Goal: Complete application form

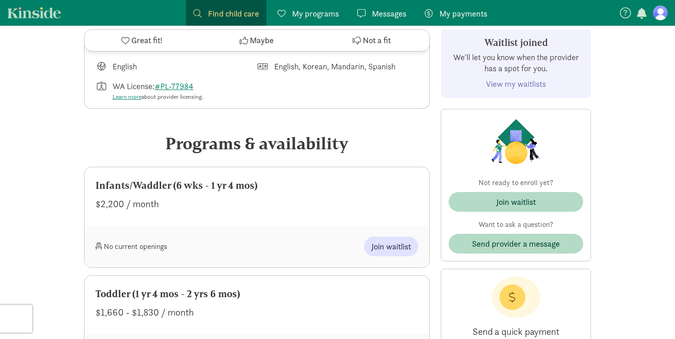
scroll to position [406, 0]
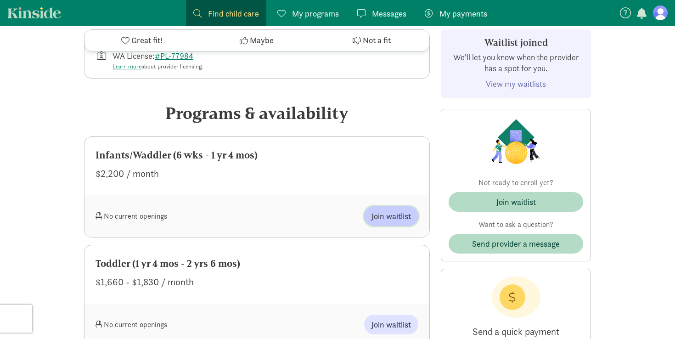
click at [393, 216] on span "Join waitlist" at bounding box center [390, 216] width 39 height 12
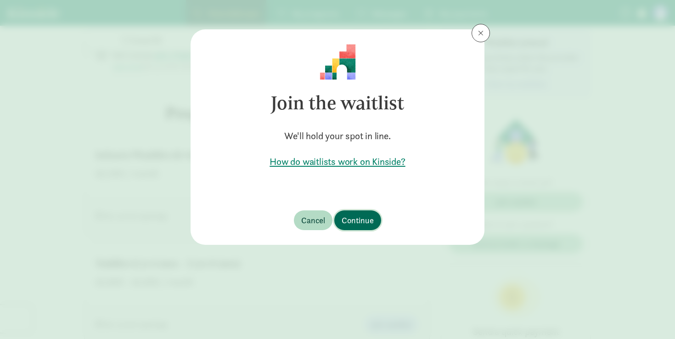
click at [361, 222] on span "Continue" at bounding box center [357, 220] width 32 height 12
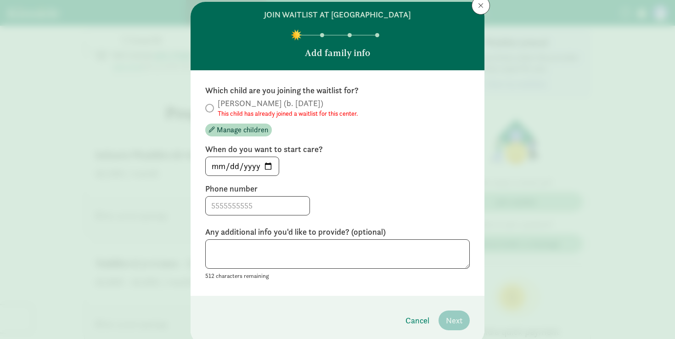
scroll to position [32, 0]
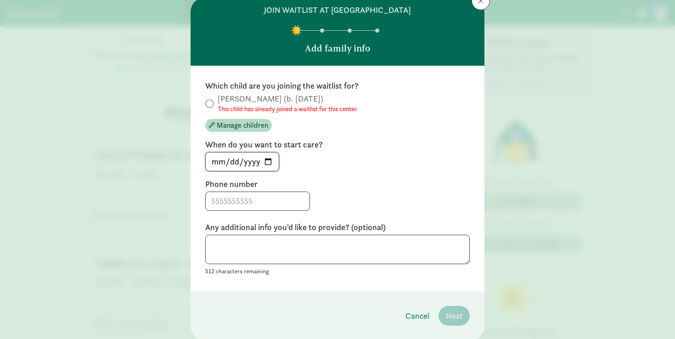
click at [215, 162] on input "[DATE]" at bounding box center [242, 161] width 73 height 18
type input "[DATE]"
click at [242, 201] on input at bounding box center [258, 201] width 104 height 18
type input "4253992997"
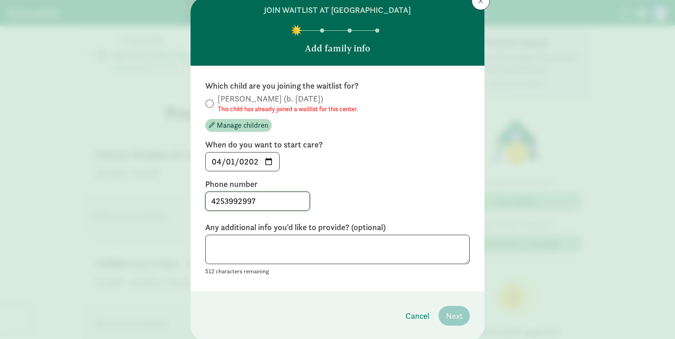
scroll to position [63, 0]
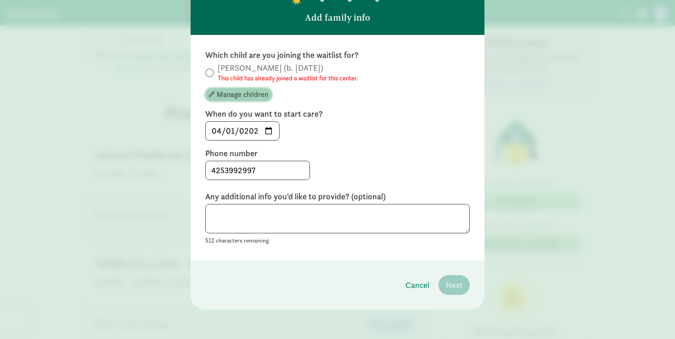
click at [254, 97] on span "Manage children" at bounding box center [242, 94] width 51 height 11
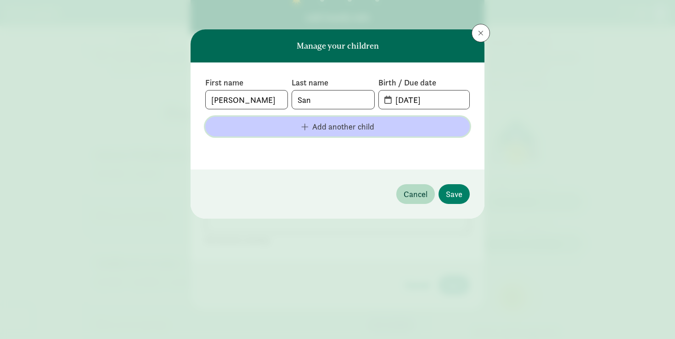
click at [317, 128] on span "Add another child" at bounding box center [343, 126] width 62 height 12
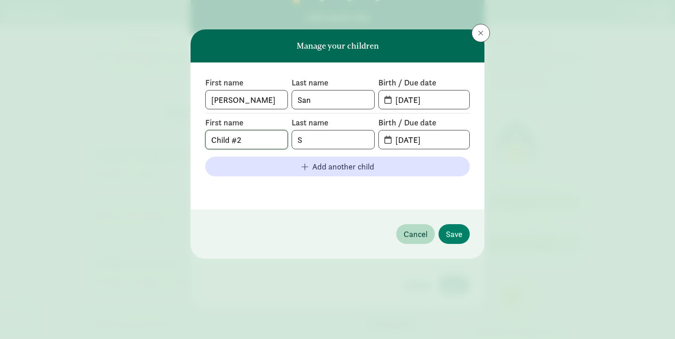
drag, startPoint x: 250, startPoint y: 140, endPoint x: 207, endPoint y: 140, distance: 42.7
click at [207, 140] on input "Child #2" at bounding box center [247, 139] width 82 height 18
type input "[PERSON_NAME]'s Daugther"
click at [337, 141] on input "S" at bounding box center [333, 139] width 82 height 18
drag, startPoint x: 449, startPoint y: 140, endPoint x: 375, endPoint y: 140, distance: 73.9
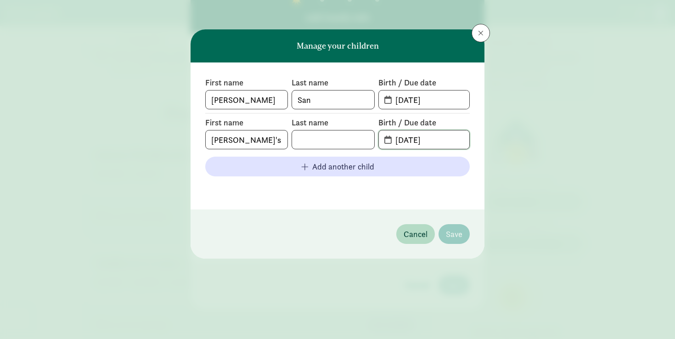
click at [375, 140] on div "First name [PERSON_NAME]'s Daugther Last name Birth / Due date [DATE]" at bounding box center [337, 133] width 264 height 32
type input "[DATE]"
click at [369, 185] on footer at bounding box center [337, 189] width 264 height 11
click at [349, 138] on input "text" at bounding box center [333, 139] width 82 height 18
type input "Sophanna"
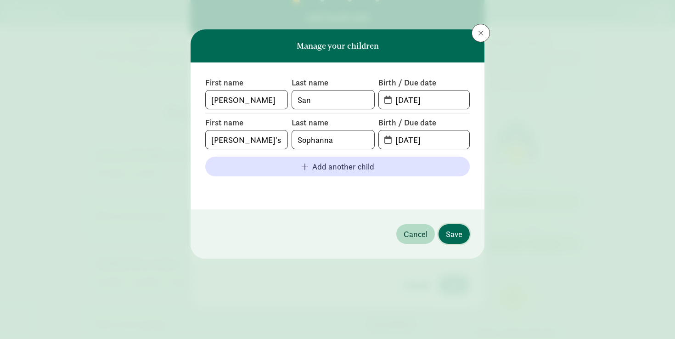
click at [456, 239] on span "Save" at bounding box center [454, 234] width 17 height 12
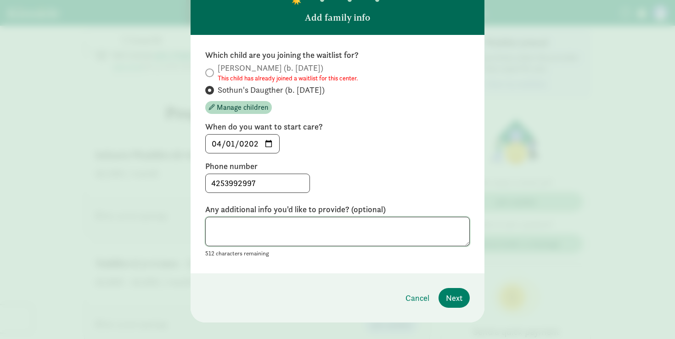
click at [401, 237] on textarea at bounding box center [337, 232] width 264 height 30
type textarea "Please and thank you!"
click at [460, 302] on span "Next" at bounding box center [454, 297] width 17 height 12
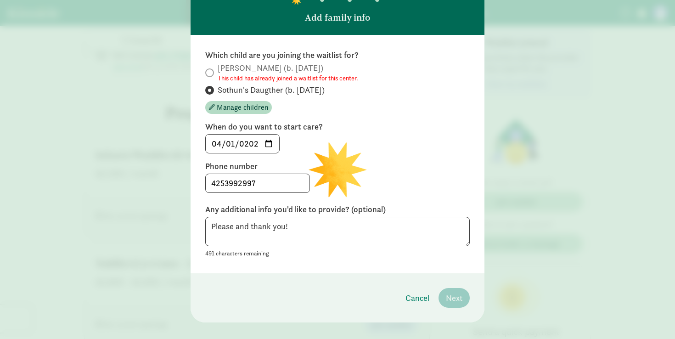
scroll to position [0, 0]
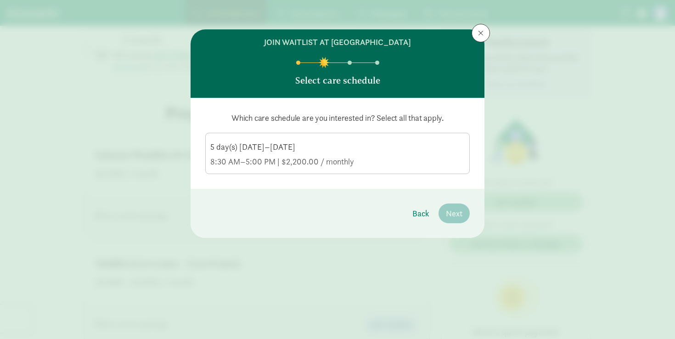
click at [288, 153] on div "5 day(s) [DATE]–[DATE] 8:30 AM–5:00 PM | $2,200.00 / monthly" at bounding box center [337, 154] width 254 height 26
click at [0, 0] on input "5 day(s) [DATE]–[DATE] 8:30 AM–5:00 PM | $2,200.00 / monthly" at bounding box center [0, 0] width 0 height 0
click at [461, 212] on span "Next" at bounding box center [454, 213] width 17 height 12
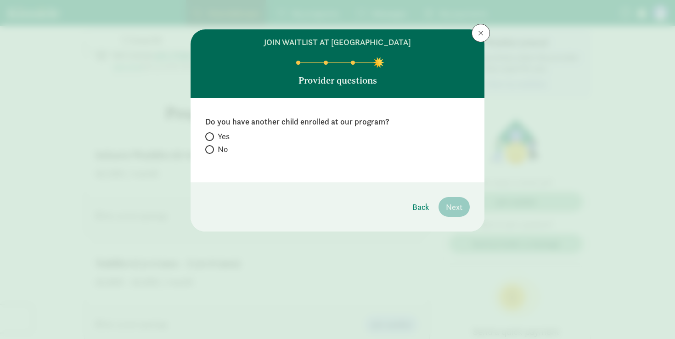
click at [224, 149] on span "No" at bounding box center [223, 149] width 10 height 11
click at [211, 149] on input "No" at bounding box center [208, 149] width 6 height 6
radio input "true"
click at [458, 201] on span "Next" at bounding box center [454, 207] width 17 height 12
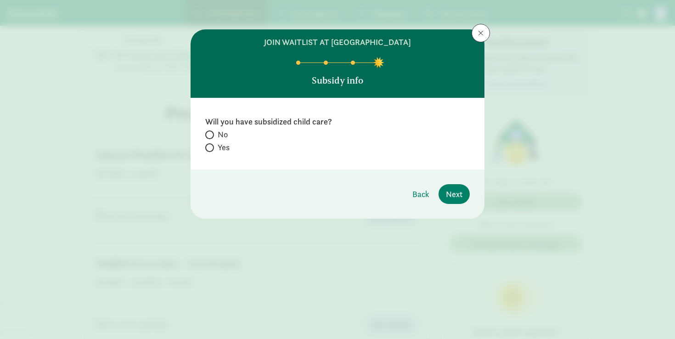
click at [218, 146] on span "Yes" at bounding box center [224, 147] width 12 height 11
click at [211, 146] on input "Yes" at bounding box center [208, 148] width 6 height 6
radio input "true"
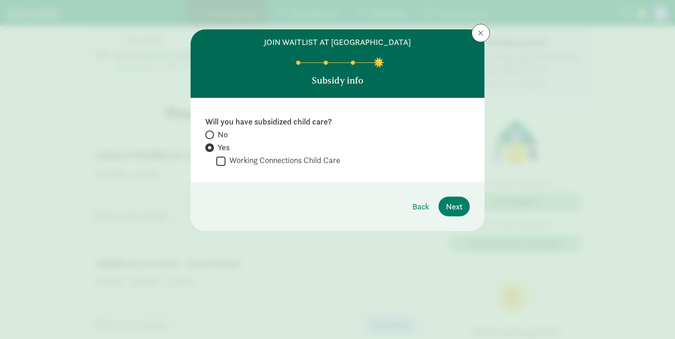
click at [216, 133] on label "No" at bounding box center [337, 134] width 264 height 11
click at [211, 133] on input "No" at bounding box center [208, 135] width 6 height 6
radio input "true"
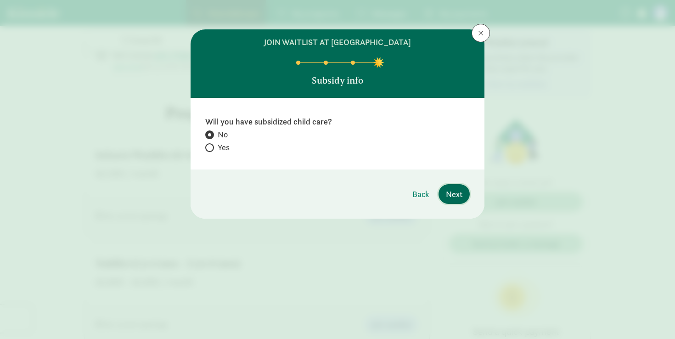
click at [455, 194] on span "Next" at bounding box center [454, 194] width 17 height 12
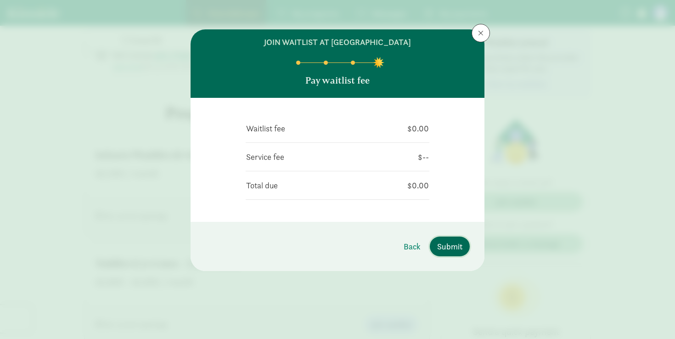
click at [456, 254] on button "Submit" at bounding box center [450, 246] width 40 height 20
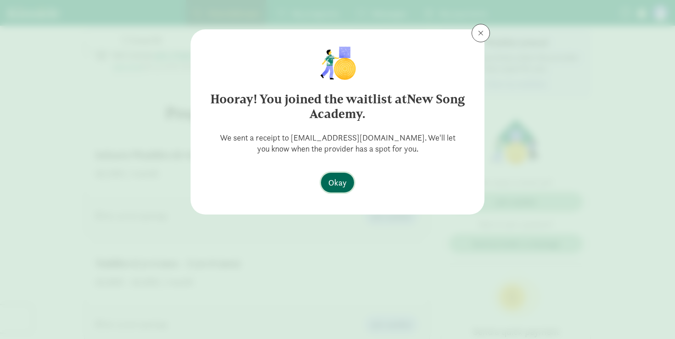
click at [338, 183] on span "Okay" at bounding box center [337, 182] width 18 height 12
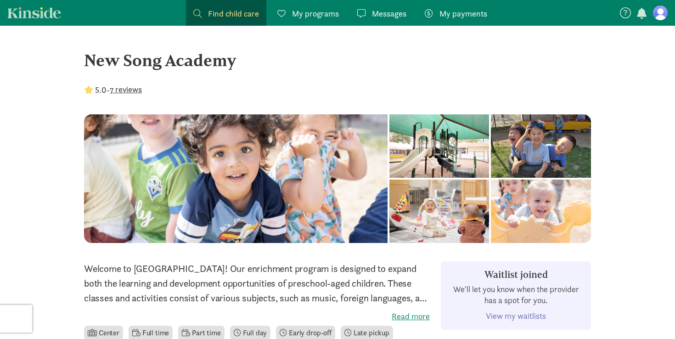
click at [666, 16] on figure at bounding box center [660, 13] width 15 height 15
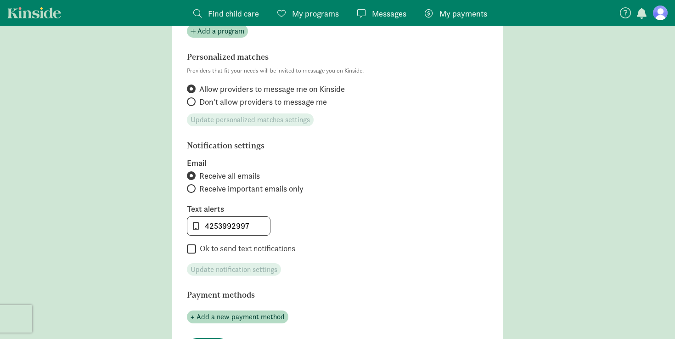
scroll to position [10, 0]
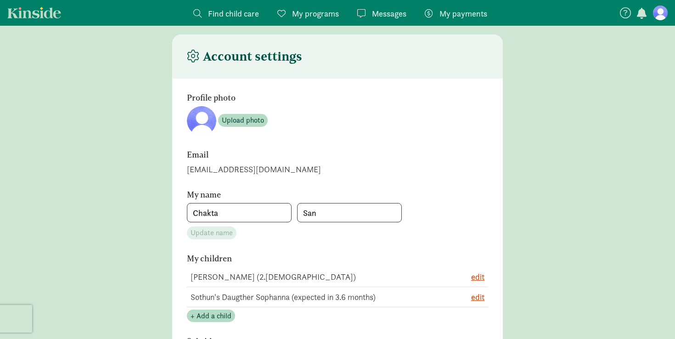
click at [464, 12] on span "My payments" at bounding box center [463, 13] width 48 height 12
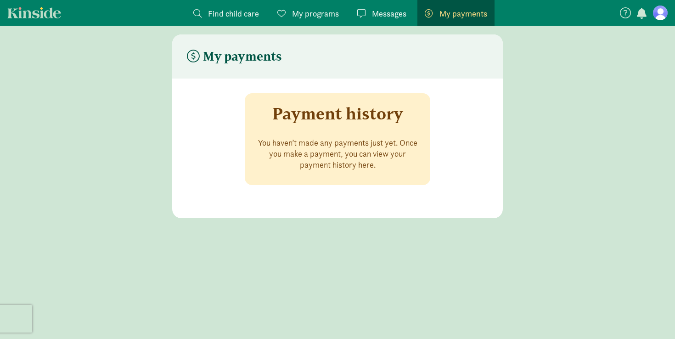
click at [321, 144] on p "You haven’t made any payments just yet. Once you make a payment, you can view y…" at bounding box center [337, 153] width 163 height 33
click at [391, 19] on span "Messages" at bounding box center [389, 13] width 34 height 12
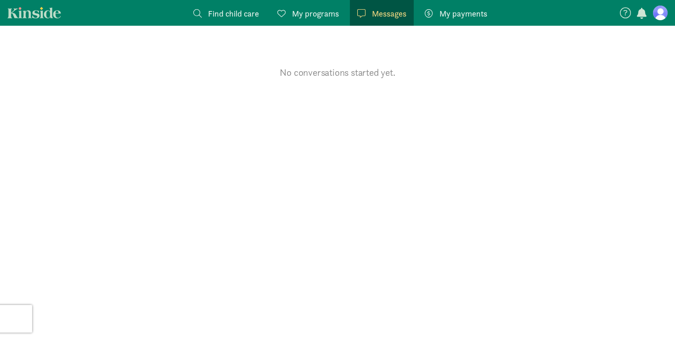
click at [309, 6] on link "My programs Programs" at bounding box center [308, 13] width 76 height 26
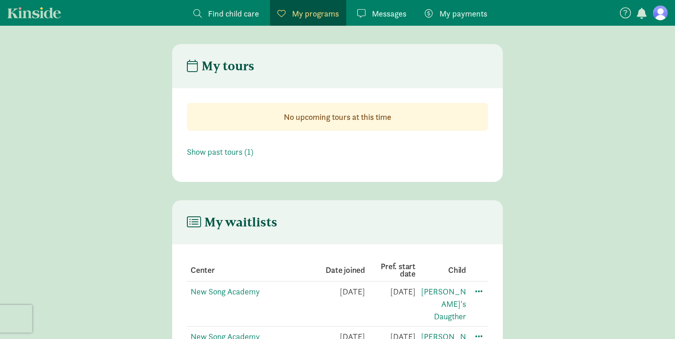
scroll to position [18, 0]
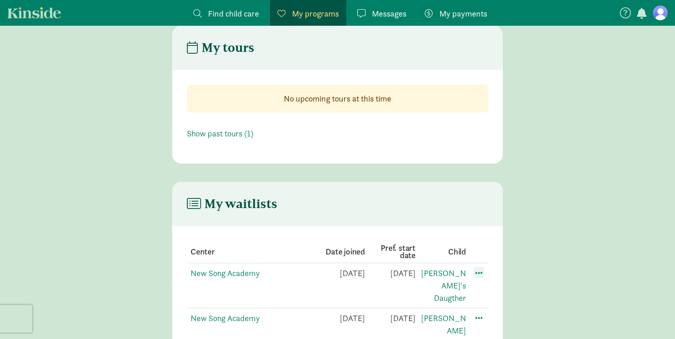
click at [482, 272] on span at bounding box center [478, 272] width 11 height 11
click at [495, 291] on div "Edit preferences" at bounding box center [510, 293] width 83 height 20
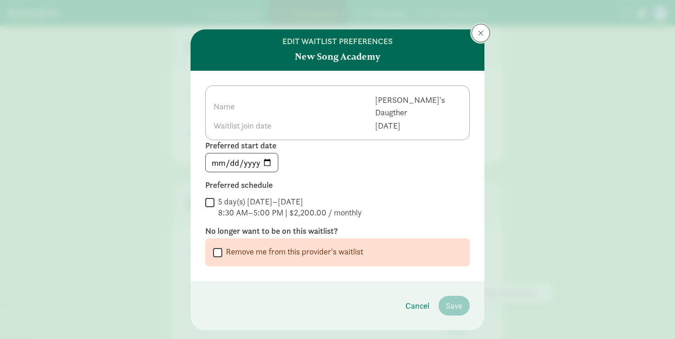
click at [483, 34] on span at bounding box center [481, 32] width 6 height 7
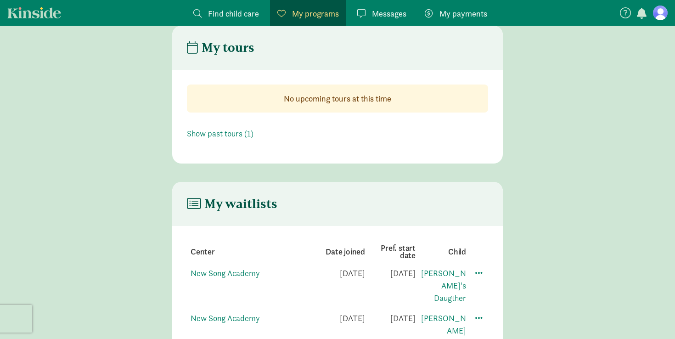
scroll to position [0, 0]
